Goal: Transaction & Acquisition: Purchase product/service

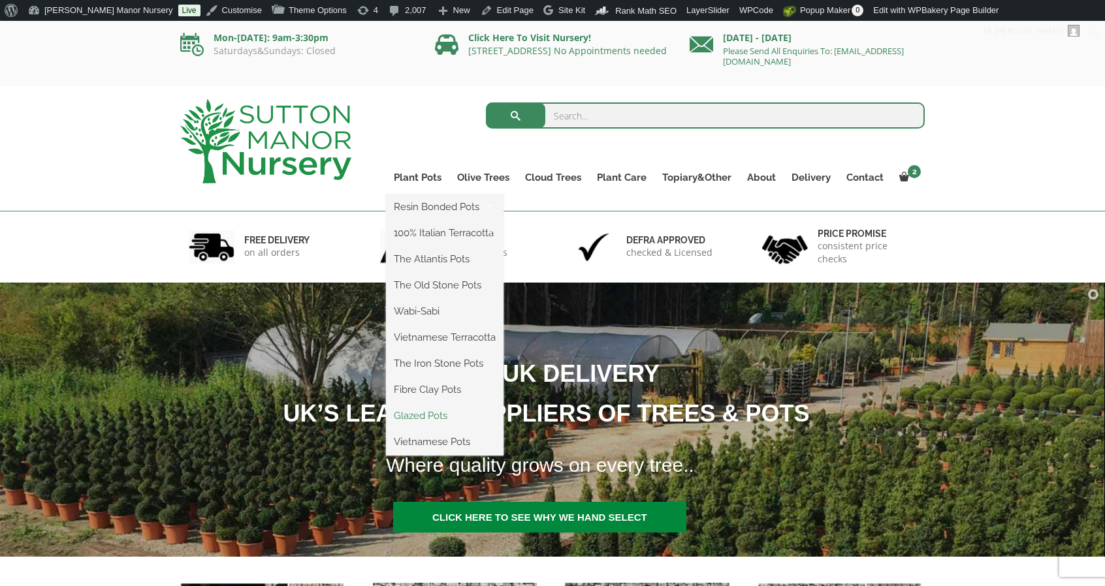
click at [430, 411] on link "Glazed Pots" at bounding box center [445, 416] width 118 height 20
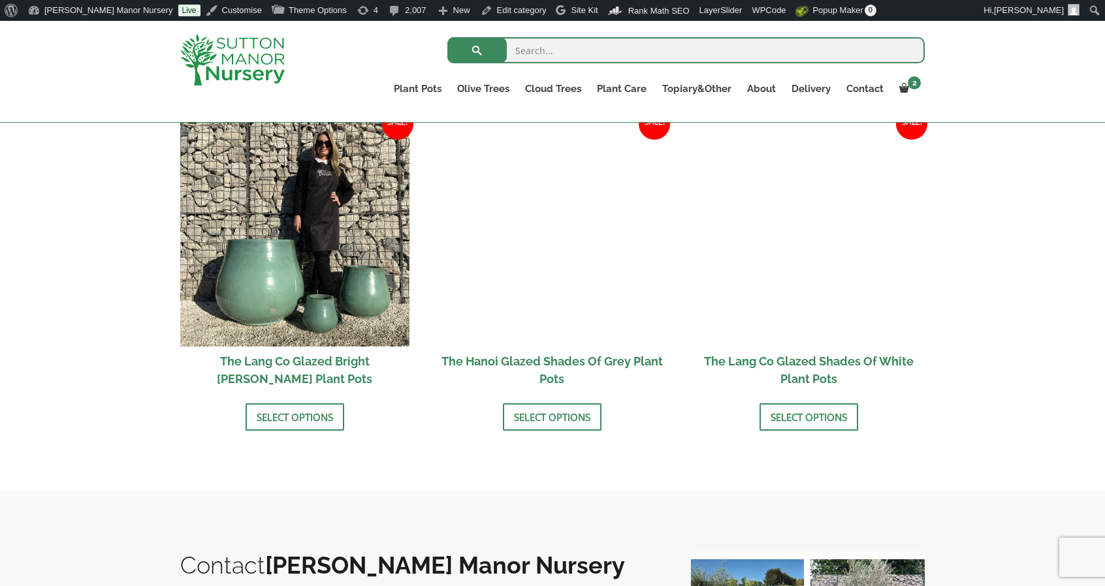
scroll to position [1361, 0]
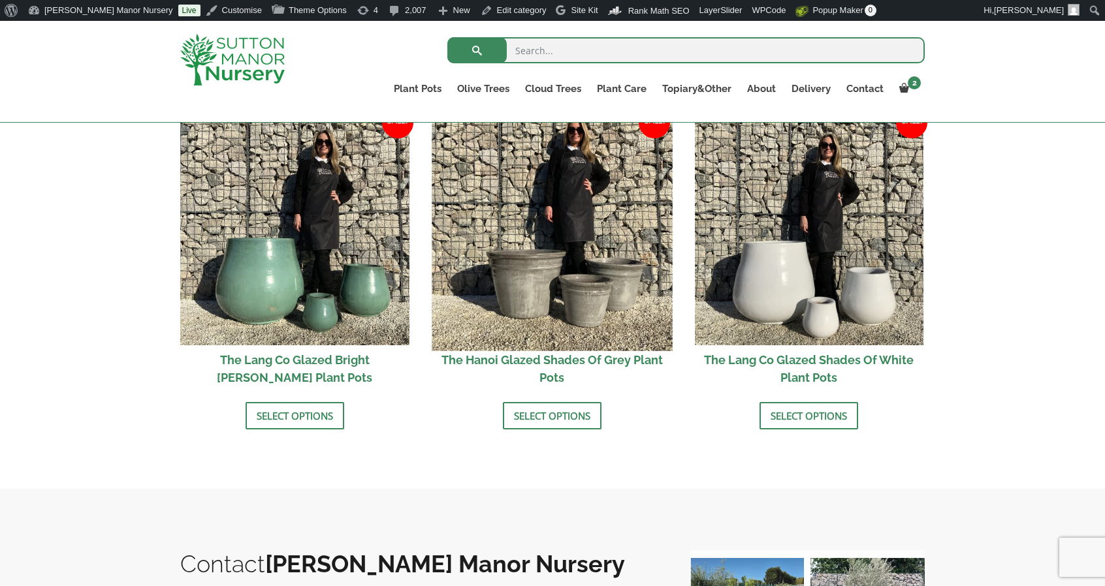
click at [524, 253] on img at bounding box center [551, 230] width 240 height 240
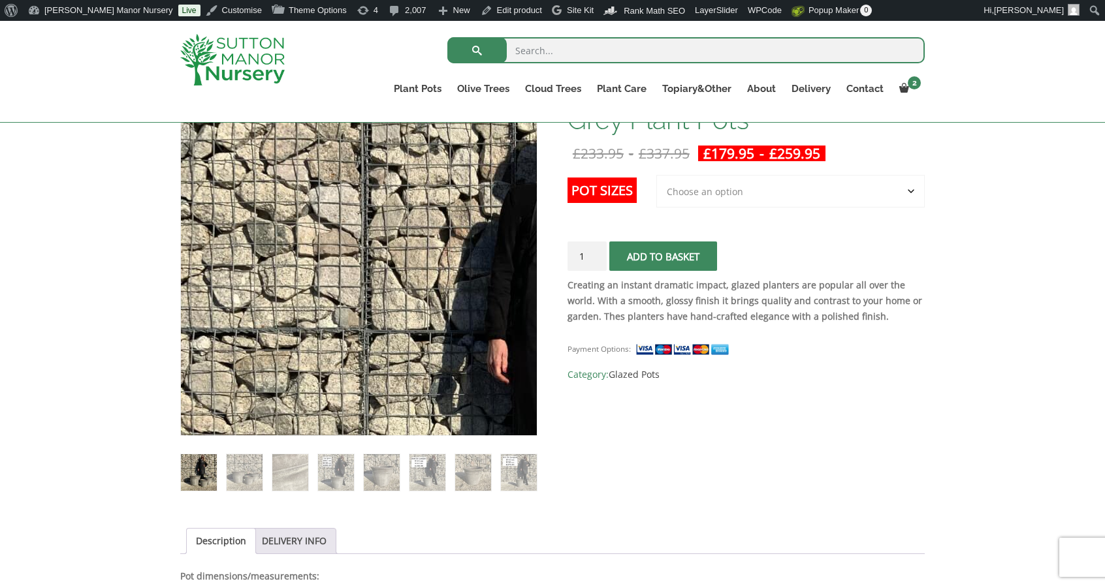
scroll to position [242, 0]
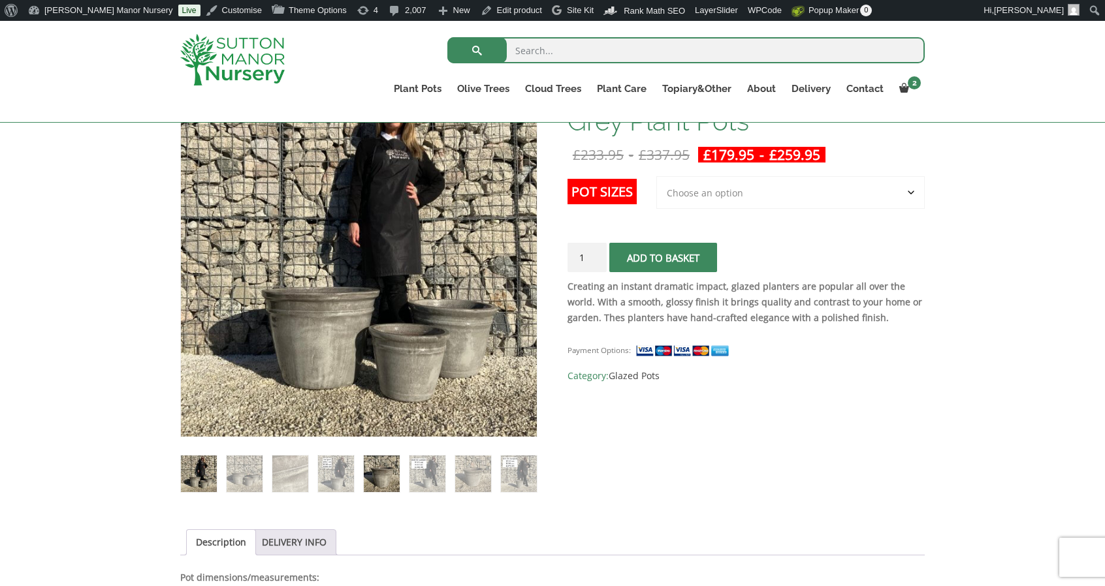
click at [369, 487] on img at bounding box center [382, 474] width 36 height 36
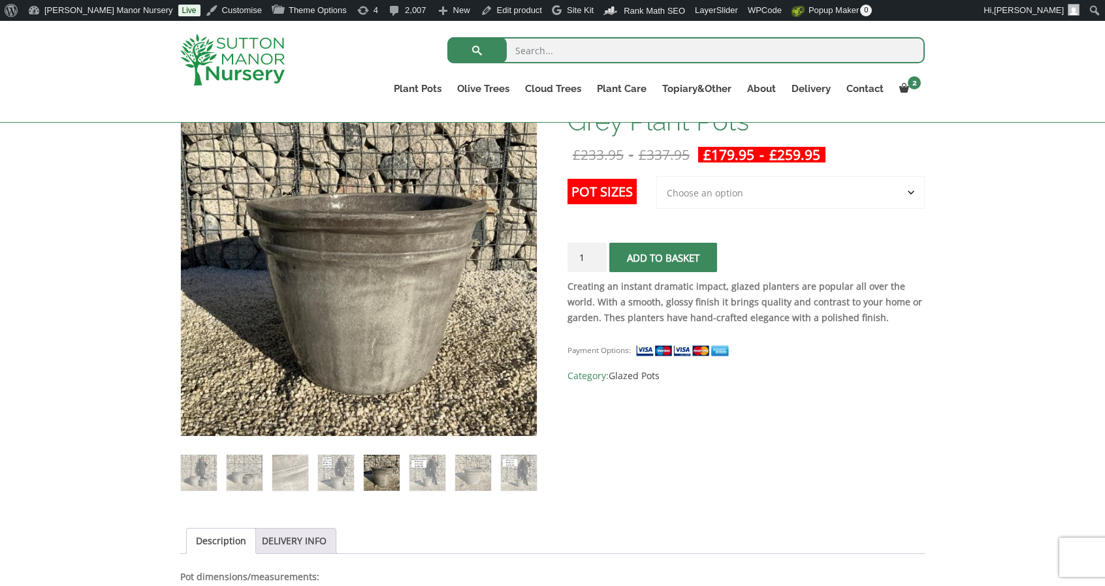
click at [705, 197] on select "Choose an option 3rd to Largest Pot In The Picture 2nd to Largest Pot In The Pi…" at bounding box center [790, 192] width 268 height 33
click at [657, 176] on select "Choose an option 3rd to Largest Pot In The Picture 2nd to Largest Pot In The Pi…" at bounding box center [790, 192] width 268 height 33
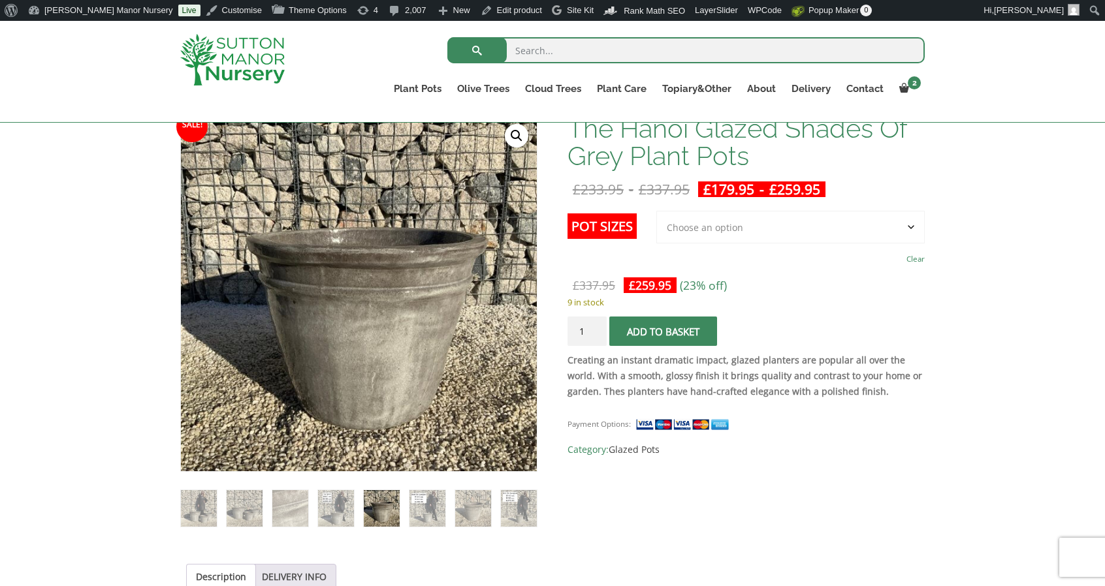
scroll to position [206, 0]
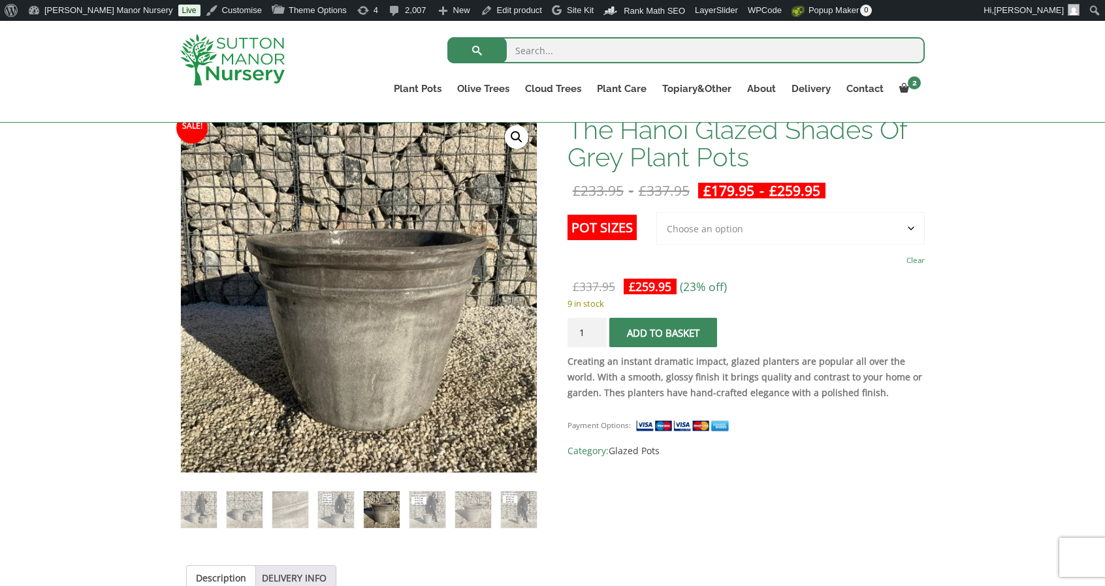
click at [738, 221] on select "Choose an option 3rd to Largest Pot In The Picture 2nd to Largest Pot In The Pi…" at bounding box center [790, 228] width 268 height 33
click at [657, 212] on select "Choose an option 3rd to Largest Pot In The Picture 2nd to Largest Pot In The Pi…" at bounding box center [790, 228] width 268 height 33
select select "2nd to Largest Pot In The Picture"
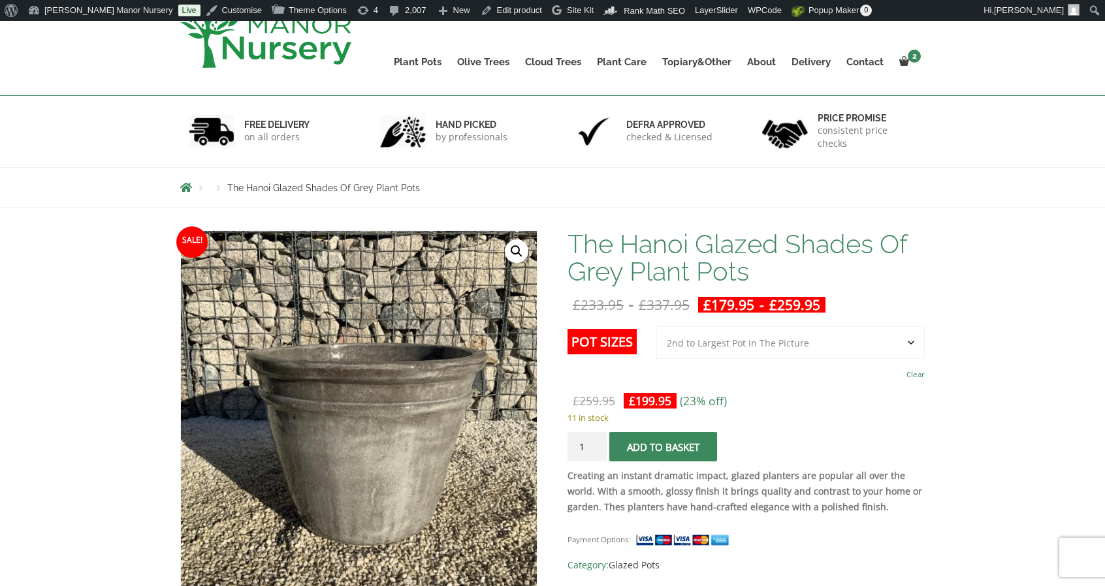
scroll to position [0, 0]
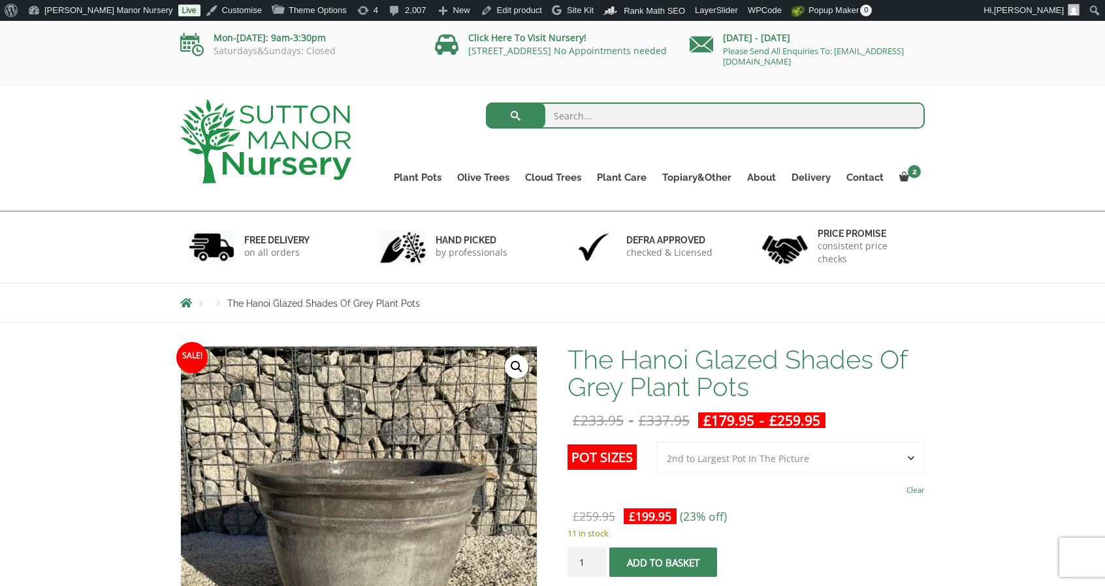
click at [223, 114] on img at bounding box center [265, 141] width 171 height 84
